Goal: Find contact information

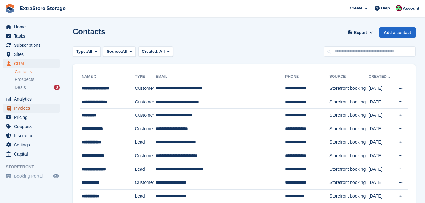
click at [28, 107] on span "Invoices" at bounding box center [33, 108] width 38 height 9
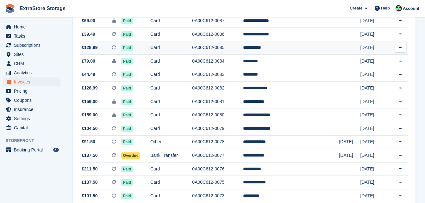
scroll to position [127, 0]
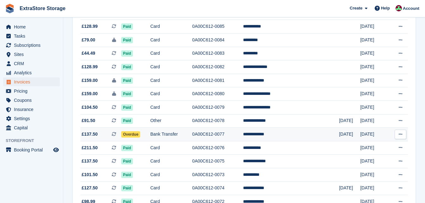
click at [282, 135] on td "**********" at bounding box center [291, 135] width 96 height 14
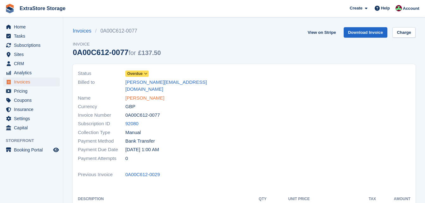
click at [141, 95] on link "[PERSON_NAME]" at bounding box center [144, 98] width 39 height 7
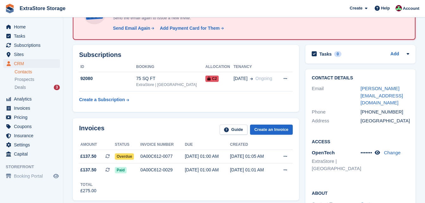
scroll to position [63, 0]
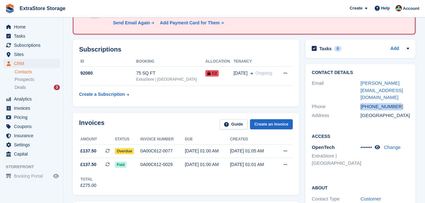
drag, startPoint x: 398, startPoint y: 100, endPoint x: 360, endPoint y: 101, distance: 38.0
click at [360, 102] on div "Phone [PHONE_NUMBER]" at bounding box center [360, 106] width 97 height 9
drag, startPoint x: 360, startPoint y: 101, endPoint x: 363, endPoint y: 100, distance: 3.6
copy div "[PHONE_NUMBER]"
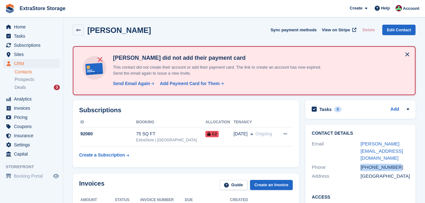
scroll to position [0, 0]
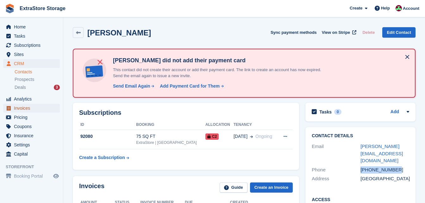
click at [25, 108] on span "Invoices" at bounding box center [33, 108] width 38 height 9
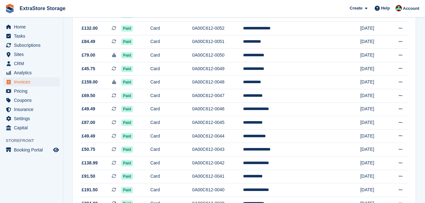
scroll to position [608, 0]
